Goal: Information Seeking & Learning: Learn about a topic

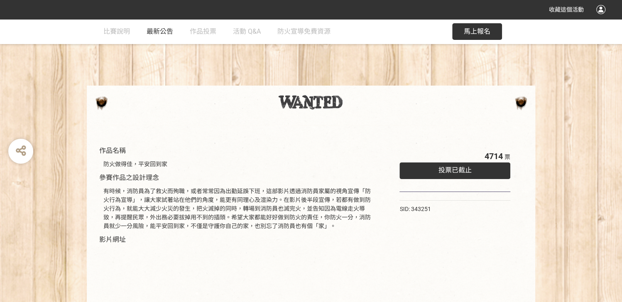
click at [149, 30] on span "最新公告" at bounding box center [160, 31] width 27 height 8
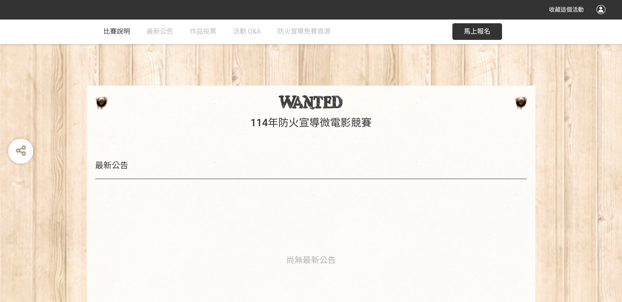
click at [126, 35] on link "比賽說明" at bounding box center [116, 31] width 27 height 25
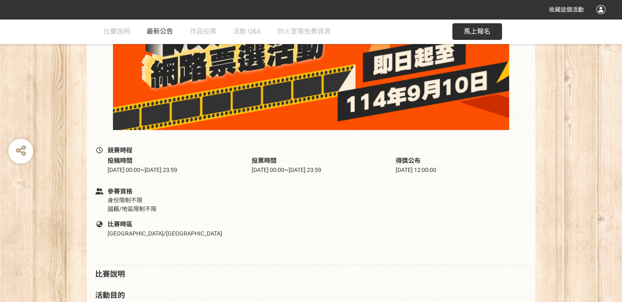
click at [150, 26] on link "最新公告" at bounding box center [160, 31] width 27 height 25
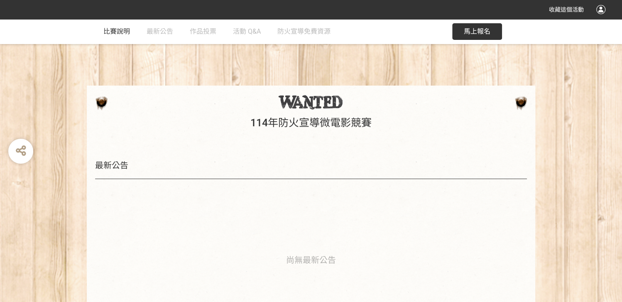
click at [128, 30] on span "比賽說明" at bounding box center [116, 31] width 27 height 8
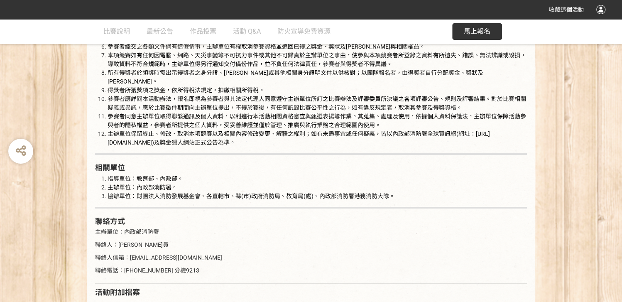
scroll to position [1578, 0]
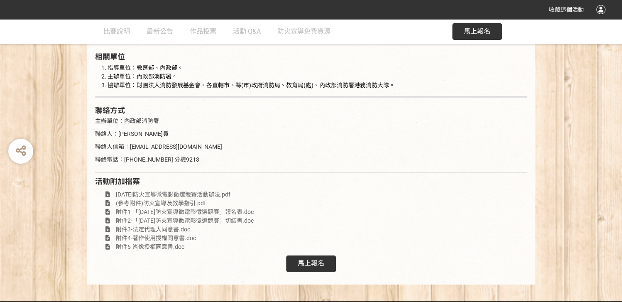
click at [316, 255] on div "馬上報名" at bounding box center [311, 263] width 50 height 17
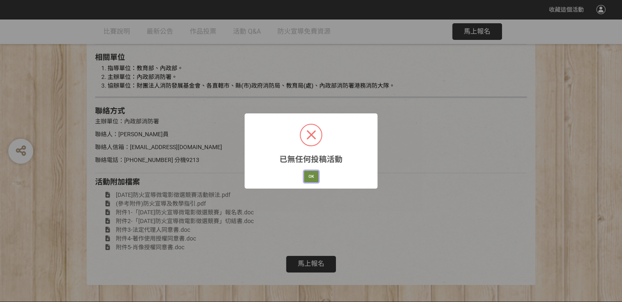
click at [307, 174] on button "OK" at bounding box center [311, 177] width 15 height 12
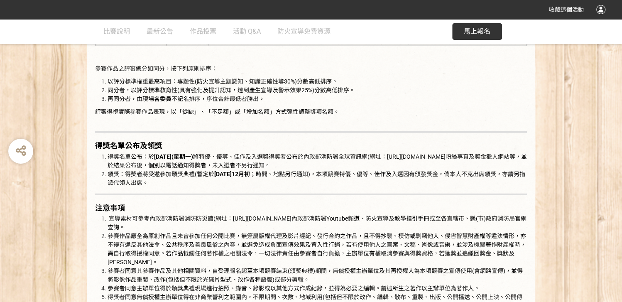
scroll to position [1191, 0]
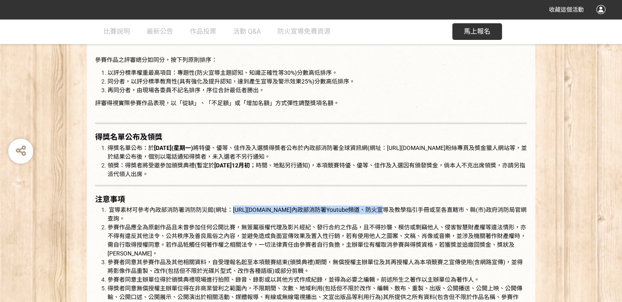
drag, startPoint x: 334, startPoint y: 211, endPoint x: 233, endPoint y: 210, distance: 100.9
click at [233, 210] on span "宣導素材可參考內政部消防署消防防災館(網址：https://www.tfdp.com.tw/cht/index.php)、內政部消防署Youtube頻道、防火…" at bounding box center [317, 213] width 419 height 15
copy span "https://www.tfdp.com.tw/cht/index.php"
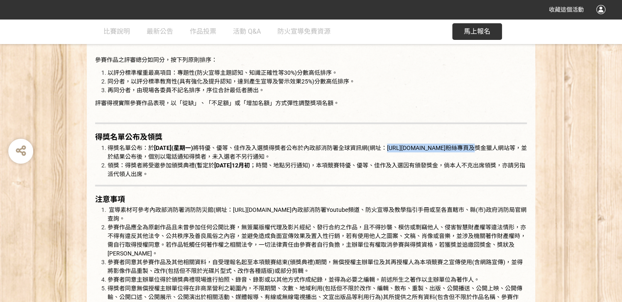
drag, startPoint x: 406, startPoint y: 147, endPoint x: 470, endPoint y: 144, distance: 63.6
click at [470, 145] on span "得獎名單公布：於 114年11月3日(星期一) 將特優、優等、佳作及入選獎得獎者公布於內政部消防署全球資訊網(網址：https://www.nfa.gov.t…" at bounding box center [317, 152] width 419 height 15
copy span "https://www.nfa.gov.tw/"
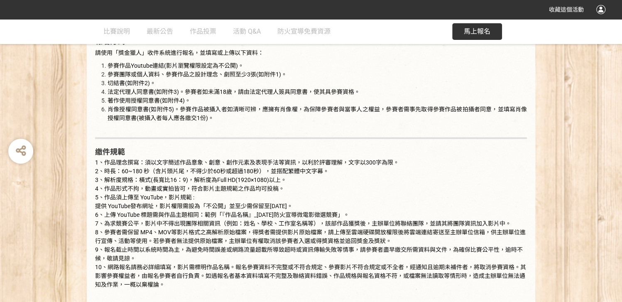
scroll to position [803, 0]
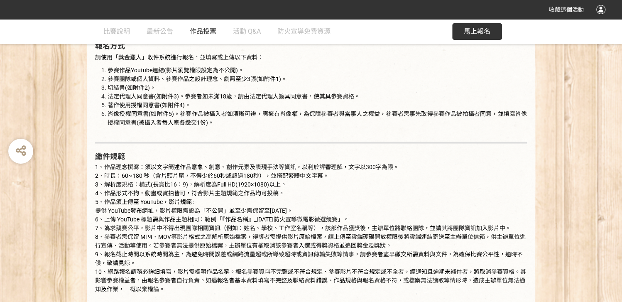
click at [198, 31] on span "作品投票" at bounding box center [203, 31] width 27 height 8
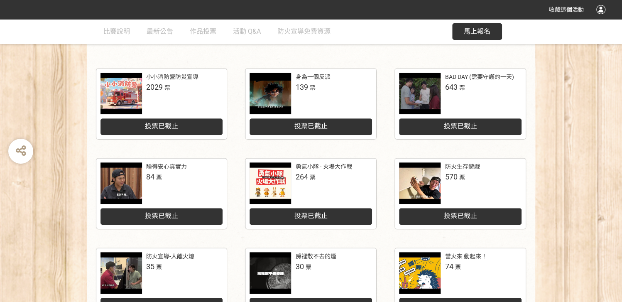
scroll to position [171, 0]
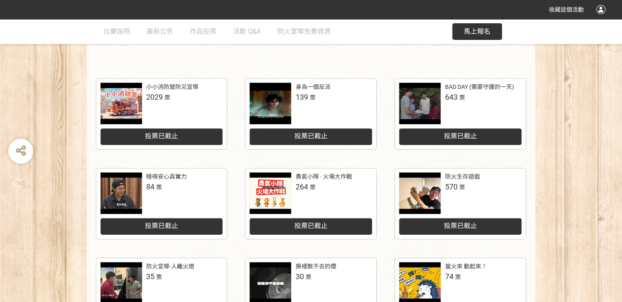
click at [316, 136] on span "投票已截止" at bounding box center [310, 136] width 33 height 8
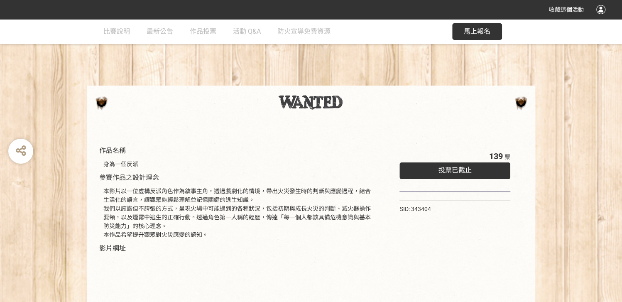
click at [477, 174] on div "投票已截止" at bounding box center [455, 170] width 111 height 17
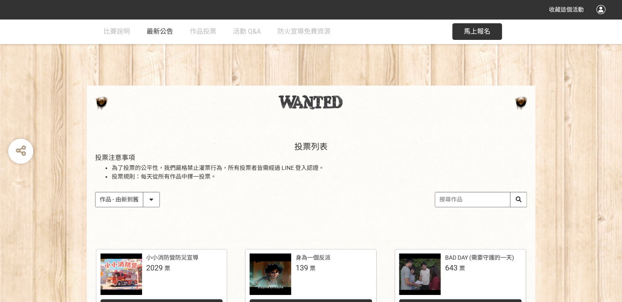
click at [169, 32] on span "最新公告" at bounding box center [160, 31] width 27 height 8
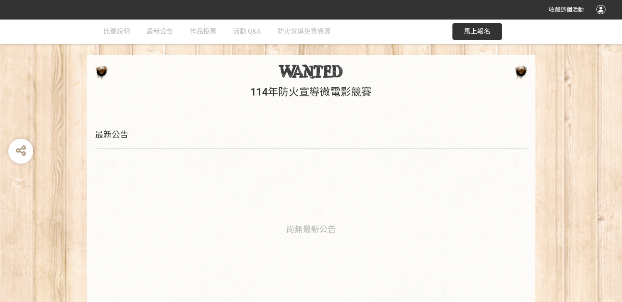
scroll to position [83, 0]
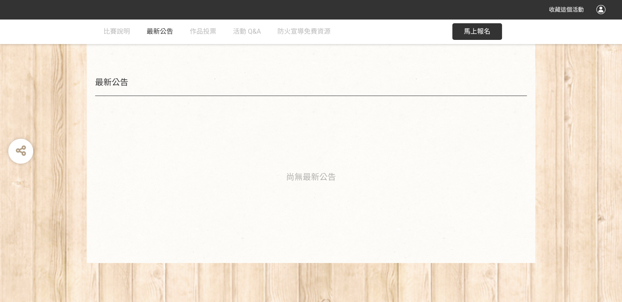
click at [164, 27] on span "最新公告" at bounding box center [160, 31] width 27 height 8
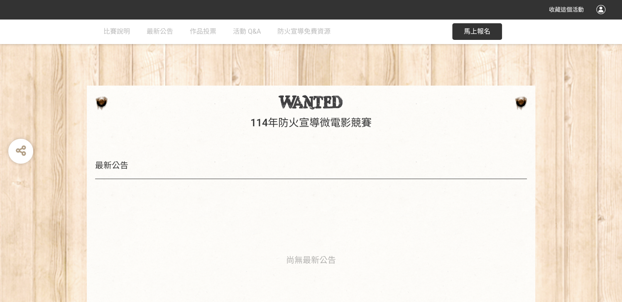
scroll to position [0, 0]
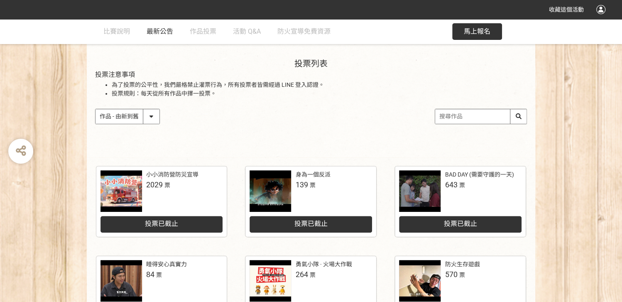
click at [158, 32] on span "最新公告" at bounding box center [160, 31] width 27 height 8
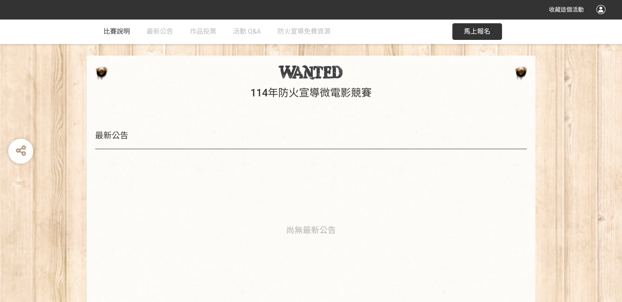
click at [118, 31] on span "比賽說明" at bounding box center [116, 31] width 27 height 8
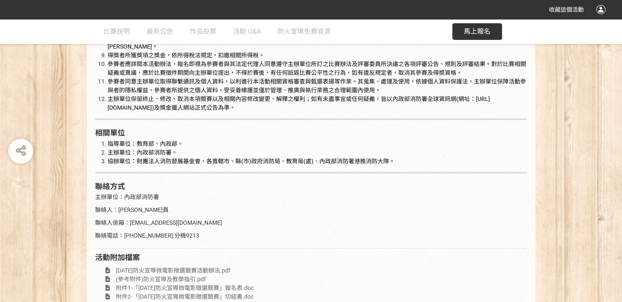
scroll to position [1495, 0]
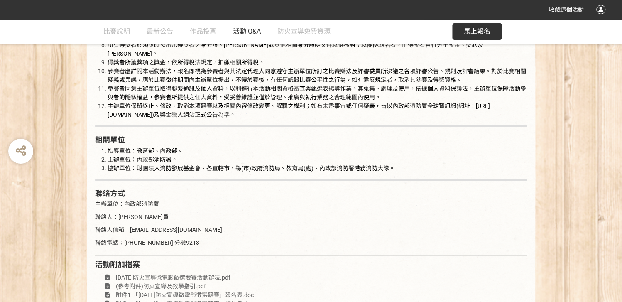
click at [252, 30] on span "活動 Q&A" at bounding box center [247, 31] width 28 height 8
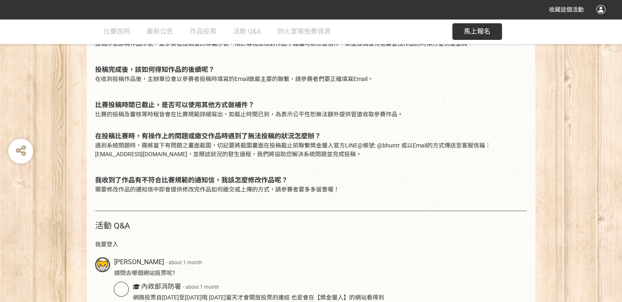
scroll to position [221, 0]
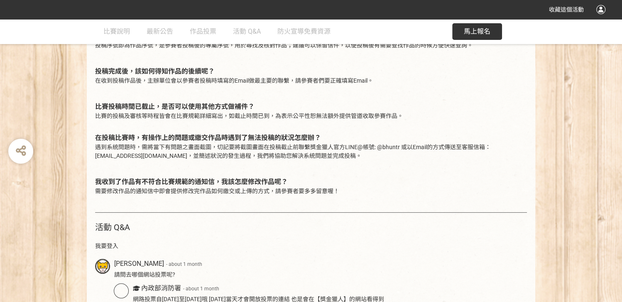
click at [601, 9] on div at bounding box center [600, 9] width 9 height 9
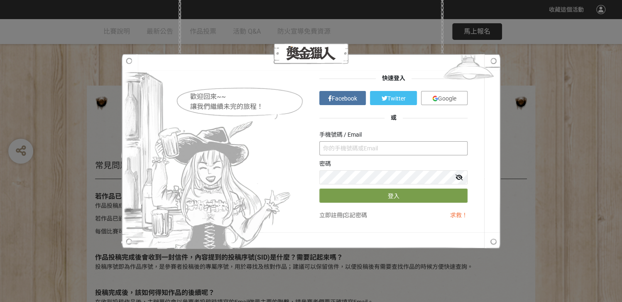
click at [338, 151] on input "text" at bounding box center [393, 148] width 148 height 14
click at [106, 28] on div "歡迎回來~~ 讓我們繼續未完的旅程！ 快速登入 Facebook Twitter Google 或 手機號碼 / Email 密碼 登入 立即註冊 | 忘記密…" at bounding box center [311, 151] width 622 height 302
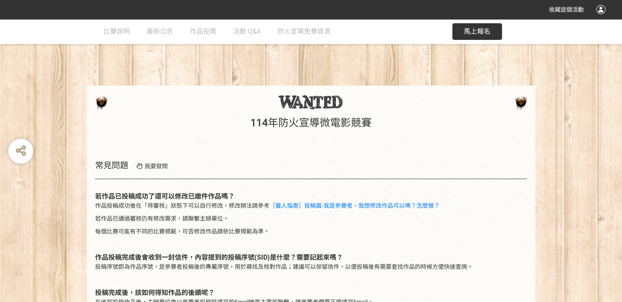
click at [315, 102] on img at bounding box center [311, 102] width 66 height 15
click at [602, 10] on div at bounding box center [600, 9] width 9 height 9
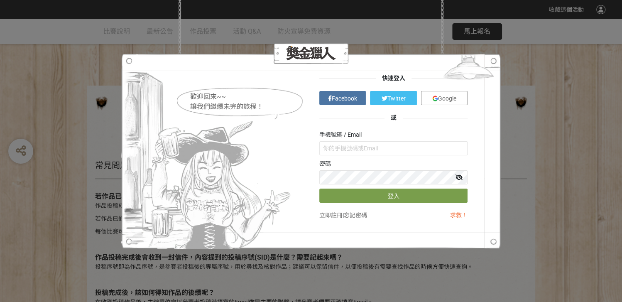
click at [577, 104] on div "歡迎回來~~ 讓我們繼續未完的旅程！ 快速登入 Facebook Twitter Google 或 手機號碼 / Email 密碼 登入 立即註冊 | 忘記密…" at bounding box center [311, 151] width 622 height 302
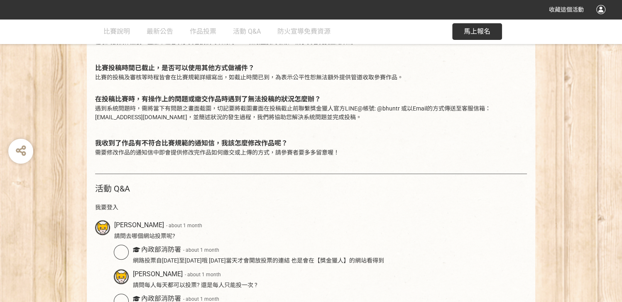
scroll to position [416, 0]
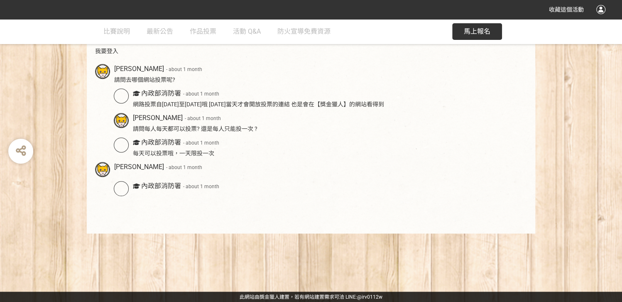
click at [267, 296] on link "此網站由獎金獵人建置，若有網站建置需求" at bounding box center [287, 297] width 95 height 6
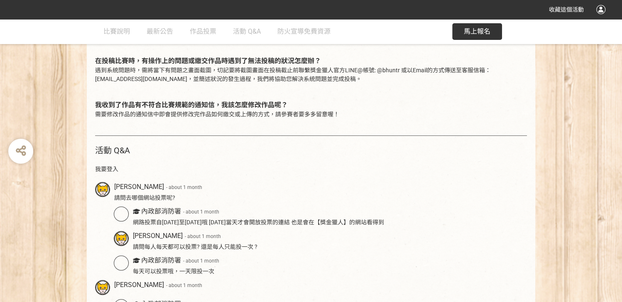
scroll to position [388, 0]
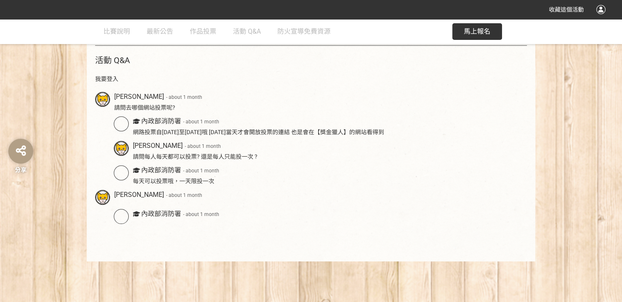
click at [18, 152] on icon at bounding box center [21, 151] width 10 height 12
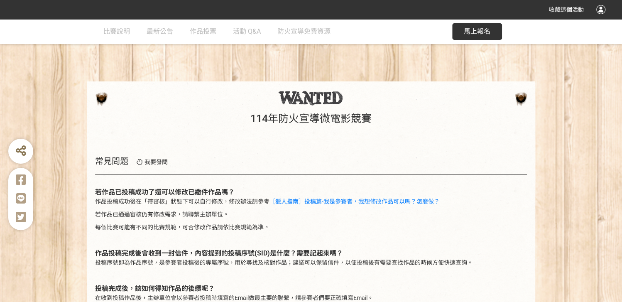
scroll to position [0, 0]
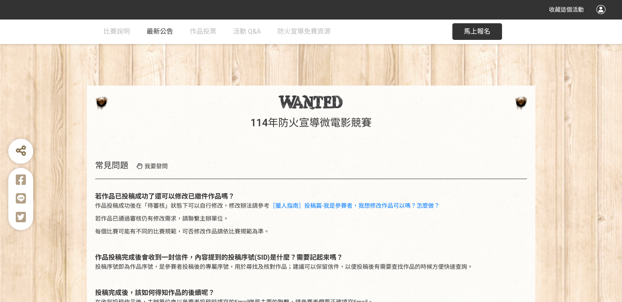
click at [156, 34] on span "最新公告" at bounding box center [160, 31] width 27 height 8
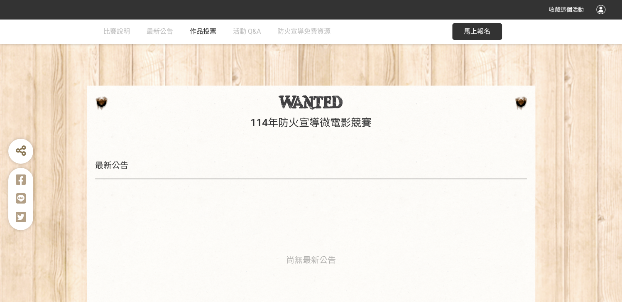
click at [211, 34] on span "作品投票" at bounding box center [203, 31] width 27 height 8
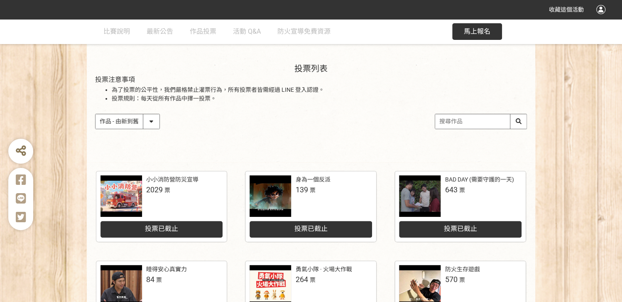
scroll to position [27, 0]
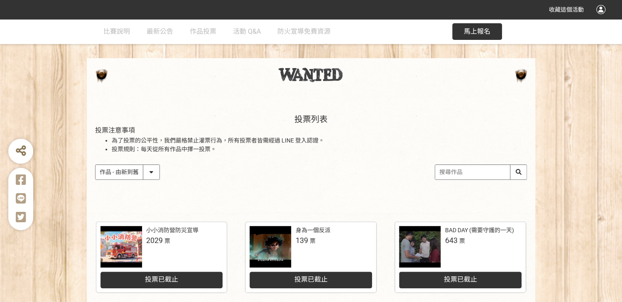
click at [143, 170] on select "作品 - 由新到舊 作品 - 由舊到新 票數 - 由多到少 票數 - 由少到多" at bounding box center [128, 172] width 64 height 15
select select "vote"
click at [96, 165] on select "作品 - 由新到舊 作品 - 由舊到新 票數 - 由多到少 票數 - 由少到多" at bounding box center [128, 172] width 64 height 15
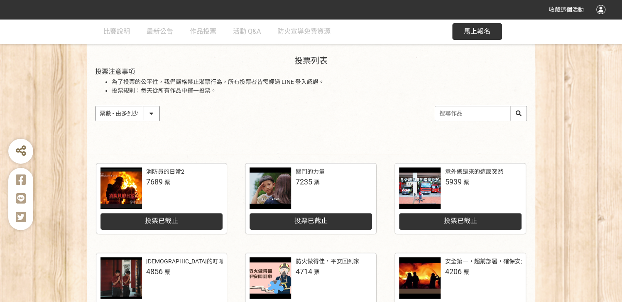
scroll to position [83, 0]
